Goal: Task Accomplishment & Management: Use online tool/utility

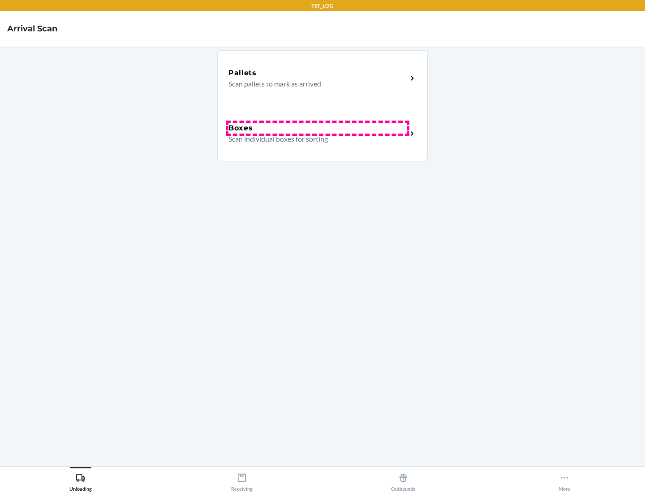
click at [318, 128] on div "Boxes" at bounding box center [317, 128] width 179 height 11
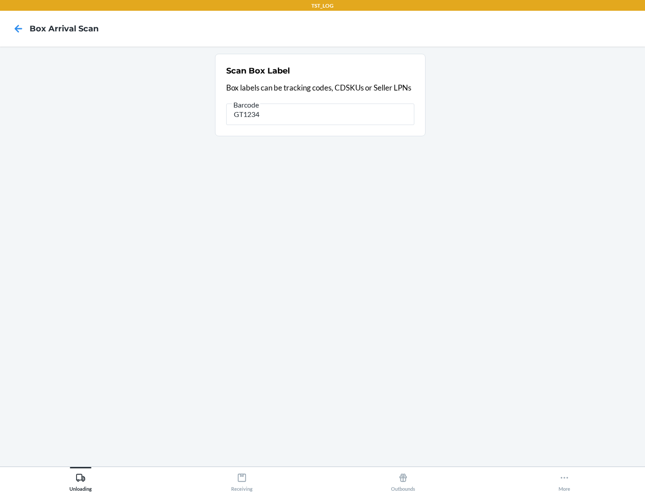
type input "GT1234"
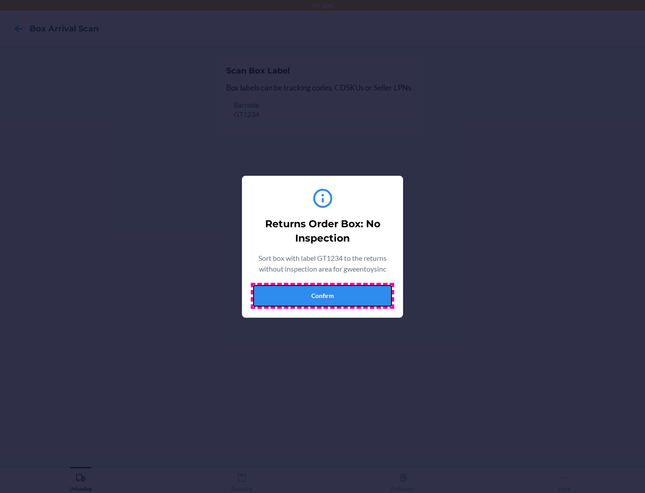
click at [322, 295] on button "Confirm" at bounding box center [322, 295] width 139 height 21
